Goal: Information Seeking & Learning: Learn about a topic

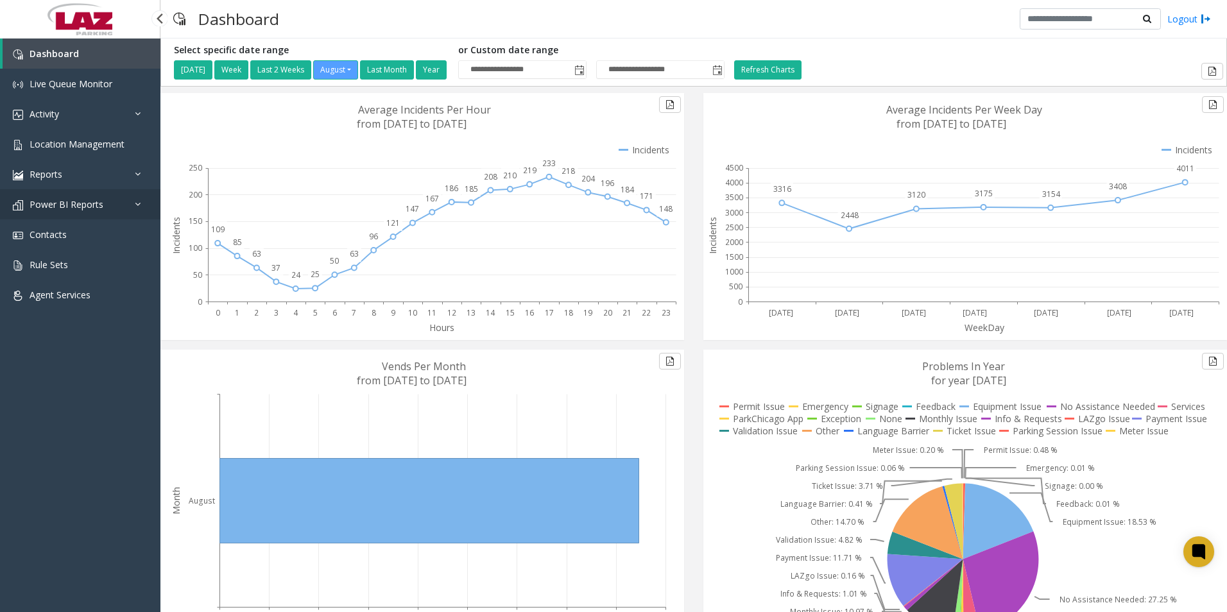
click at [86, 207] on span "Power BI Reports" at bounding box center [67, 204] width 74 height 12
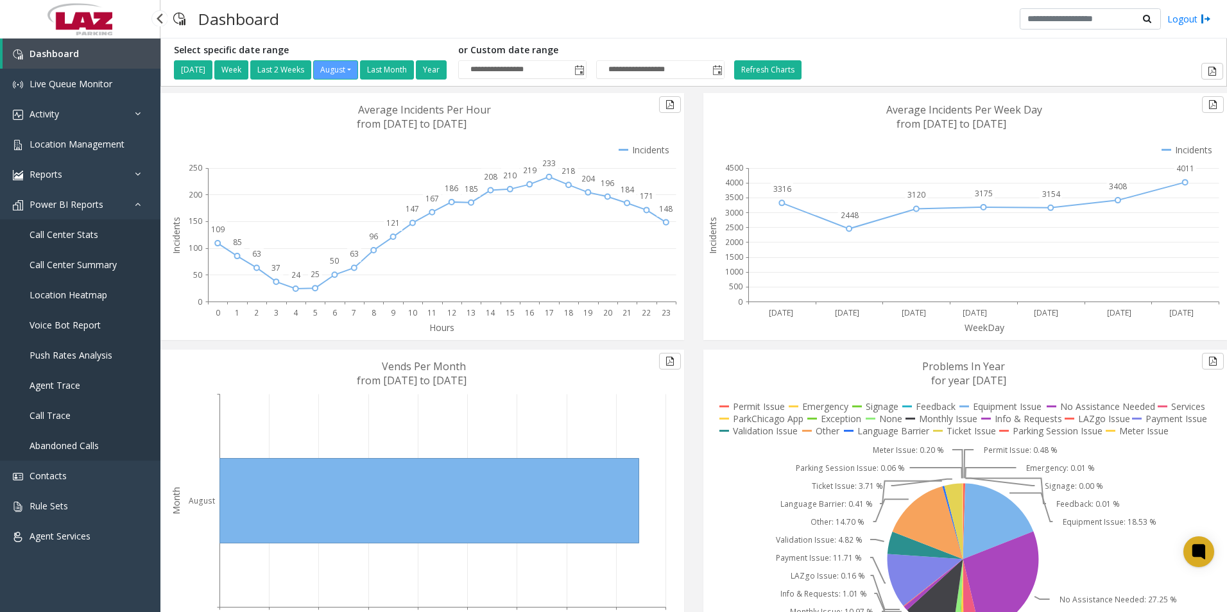
click at [74, 236] on span "Call Center Stats" at bounding box center [64, 235] width 69 height 12
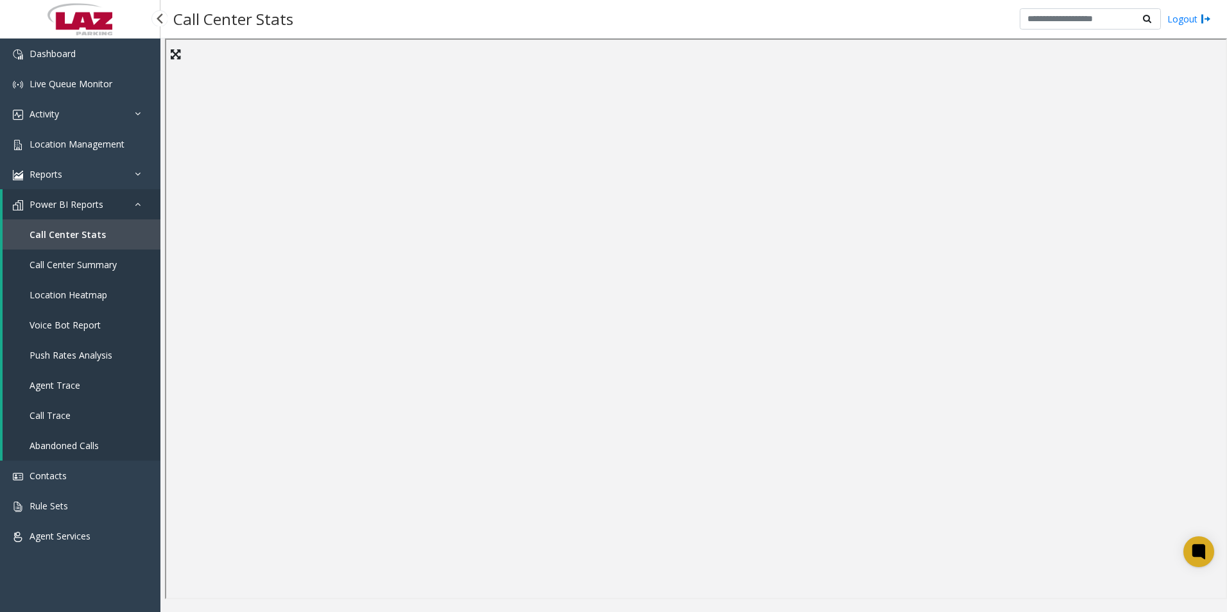
click at [76, 262] on span "Call Center Summary" at bounding box center [73, 265] width 87 height 12
click at [69, 225] on link "Call Center Stats" at bounding box center [82, 235] width 158 height 30
click at [52, 411] on span "Call Trace" at bounding box center [50, 416] width 41 height 12
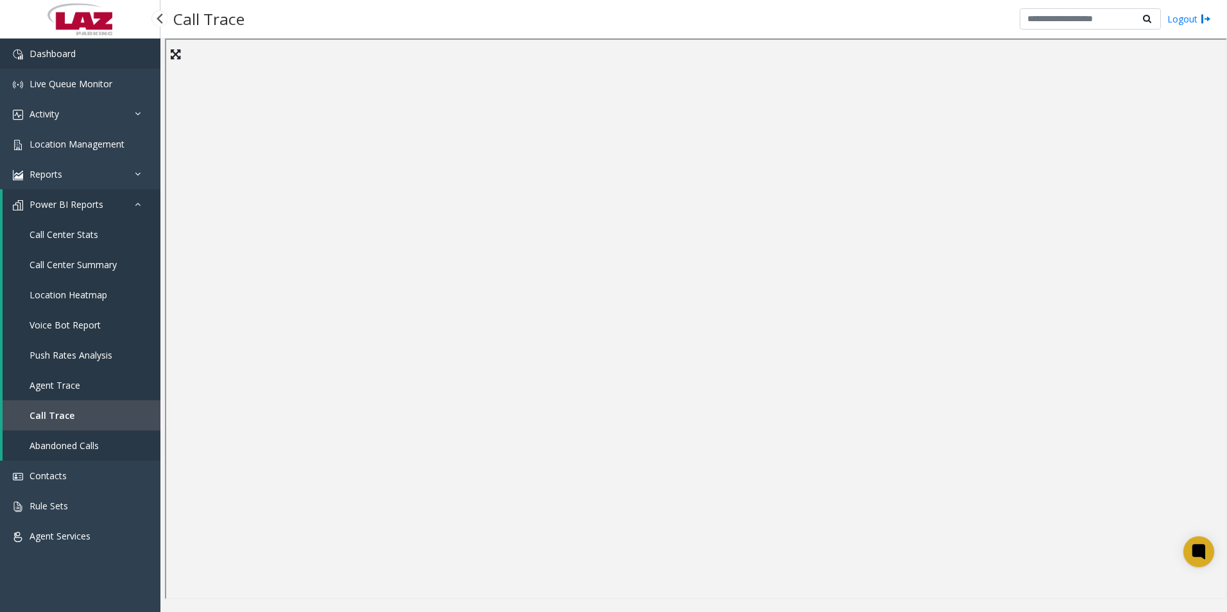
click at [51, 62] on link "Dashboard" at bounding box center [80, 54] width 160 height 30
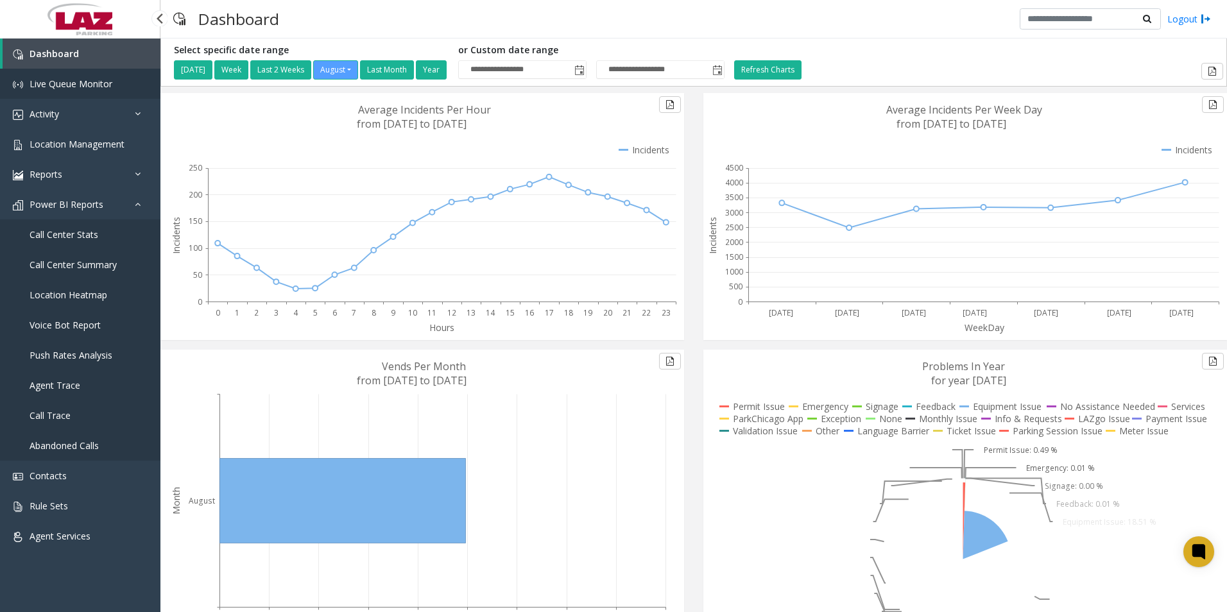
click at [55, 84] on span "Live Queue Monitor" at bounding box center [71, 84] width 83 height 12
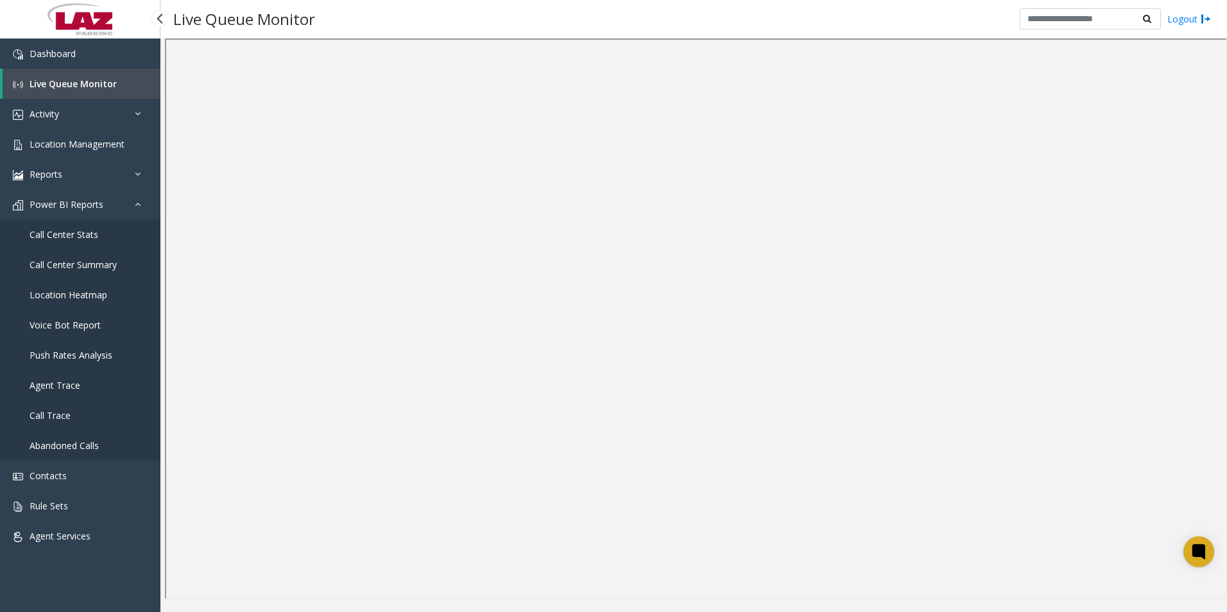
click at [62, 242] on link "Call Center Stats" at bounding box center [80, 235] width 160 height 30
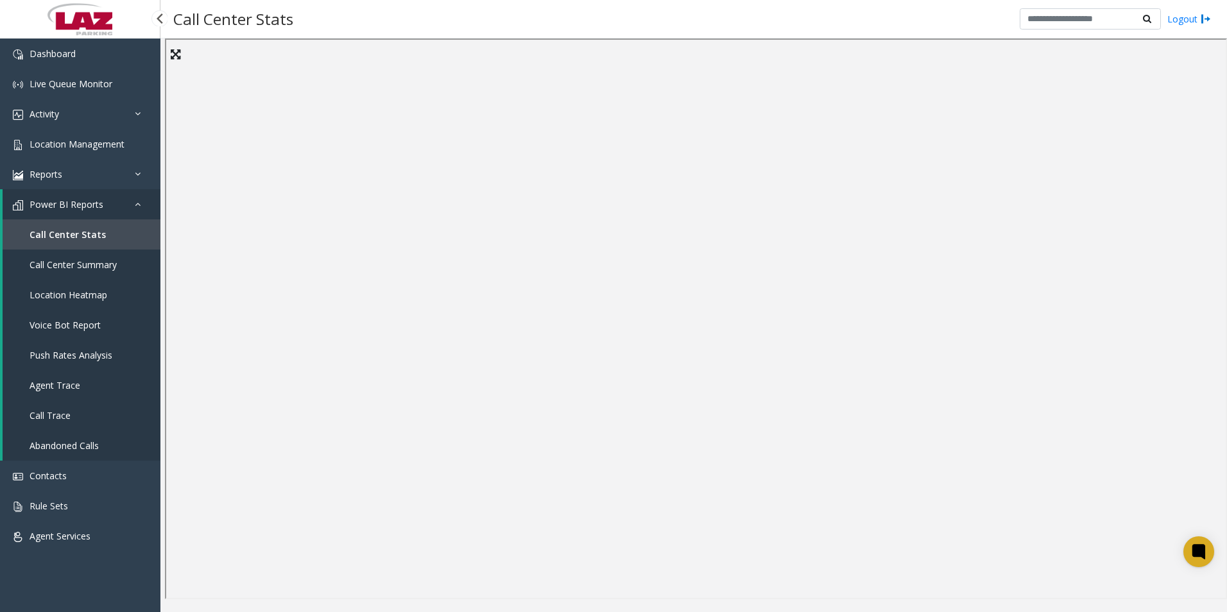
click at [58, 236] on span "Call Center Stats" at bounding box center [68, 235] width 76 height 12
click at [64, 265] on span "Call Center Summary" at bounding box center [73, 265] width 87 height 12
click at [81, 226] on link "Call Center Stats" at bounding box center [82, 235] width 158 height 30
